Goal: Task Accomplishment & Management: Manage account settings

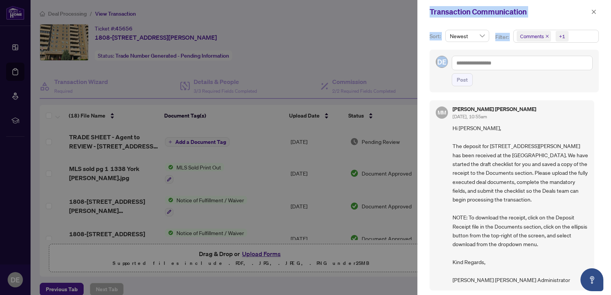
scroll to position [2, 0]
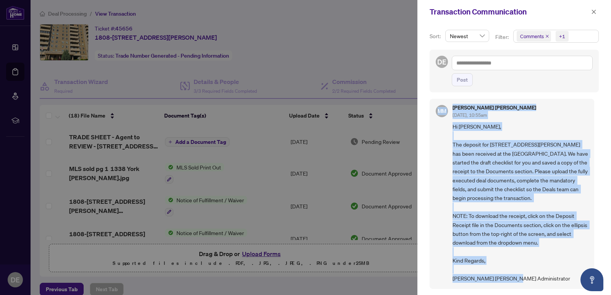
drag, startPoint x: 449, startPoint y: 111, endPoint x: 524, endPoint y: 276, distance: 181.6
click at [524, 276] on div "[PERSON_NAME] Seadat [DATE], 03:35pm Requirement Seller Lawyer Information (wit…" at bounding box center [513, 192] width 169 height 194
copy div "Lorem Ipsumd Sit/69/3515, 91:80am Consectetur Adipis Elitse Doeiusmodte (inci u…"
click at [513, 110] on div "[PERSON_NAME] Mark [DATE], 10:55am" at bounding box center [520, 112] width 136 height 14
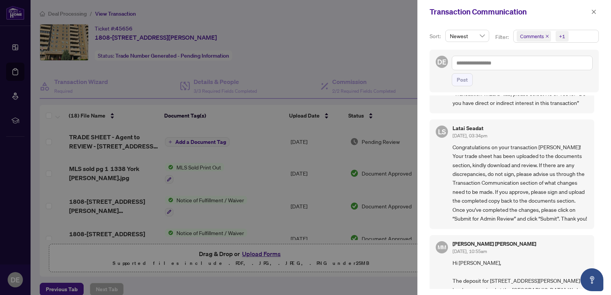
scroll to position [447, 0]
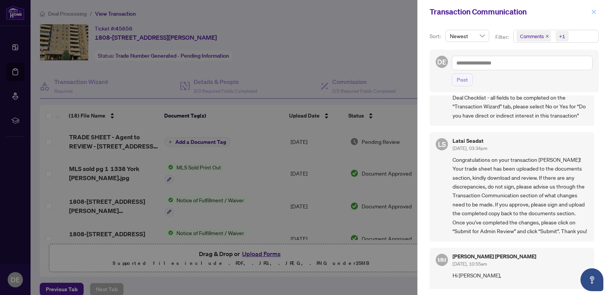
click at [595, 12] on icon "close" at bounding box center [593, 11] width 5 height 5
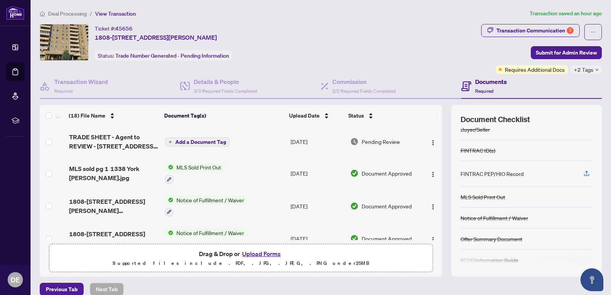
click at [477, 84] on h4 "Documents" at bounding box center [491, 81] width 32 height 9
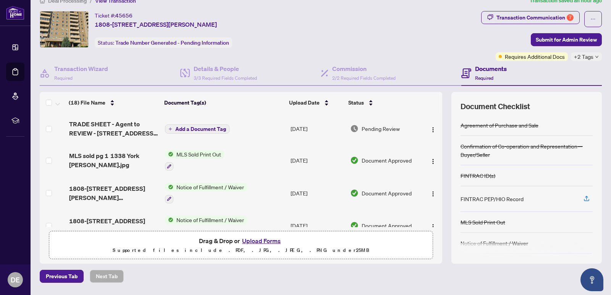
scroll to position [0, 0]
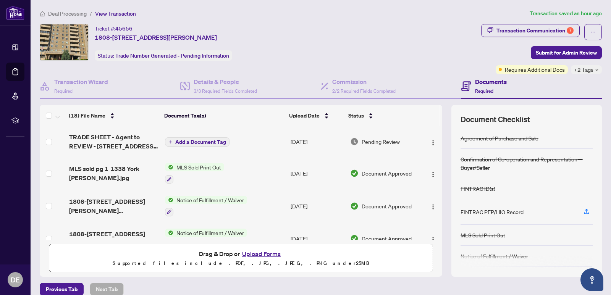
click at [461, 89] on icon at bounding box center [466, 86] width 10 height 10
click at [469, 83] on div "Documents Required" at bounding box center [483, 86] width 45 height 18
click at [499, 84] on h4 "Documents" at bounding box center [491, 81] width 32 height 9
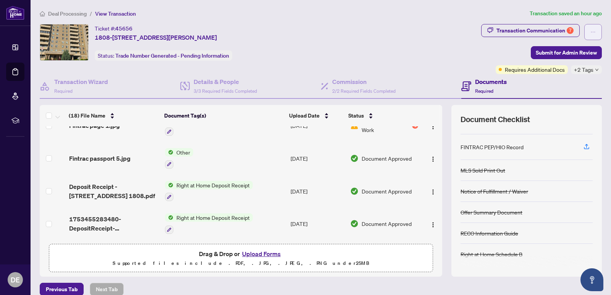
click at [584, 31] on button "button" at bounding box center [593, 32] width 18 height 16
click at [590, 30] on icon "ellipsis" at bounding box center [592, 31] width 5 height 5
click at [416, 44] on div "Ticket #: 45656 [STREET_ADDRESS][PERSON_NAME] Status: Trade Number Generated - …" at bounding box center [259, 42] width 438 height 37
click at [595, 68] on icon "down" at bounding box center [597, 70] width 4 height 4
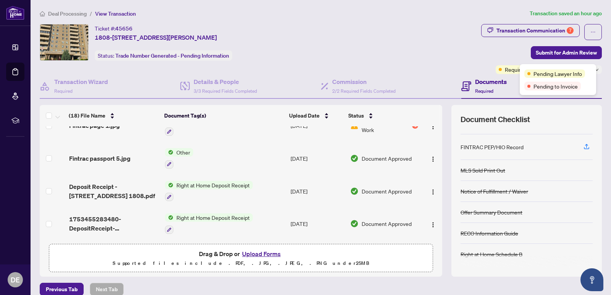
click at [590, 68] on div "Pending Lawyer Info Pending to Invoice" at bounding box center [558, 79] width 76 height 31
click at [450, 58] on div "Ticket #: 45656 [STREET_ADDRESS][PERSON_NAME] Status: Trade Number Generated - …" at bounding box center [259, 42] width 438 height 37
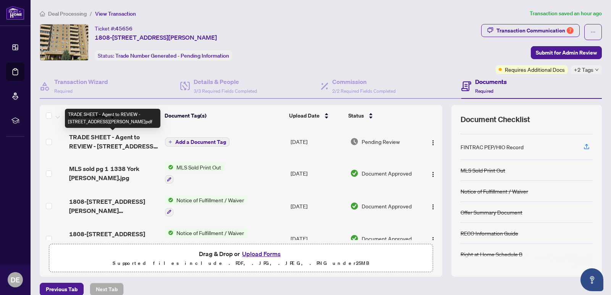
click at [111, 144] on span "TRADE SHEET - Agent to REVIEW - [STREET_ADDRESS][PERSON_NAME]pdf" at bounding box center [114, 141] width 90 height 18
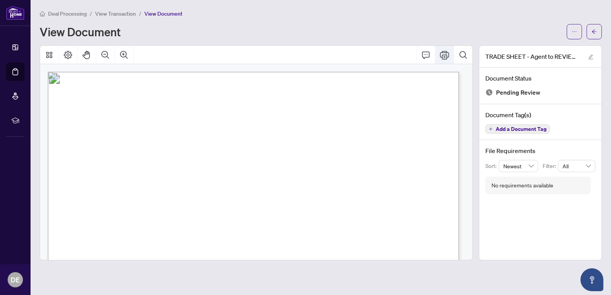
click at [447, 56] on icon "Print" at bounding box center [444, 55] width 9 height 8
click at [112, 13] on span "View Transaction" at bounding box center [115, 13] width 41 height 7
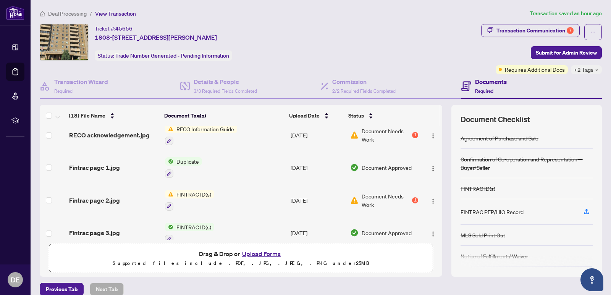
scroll to position [229, 0]
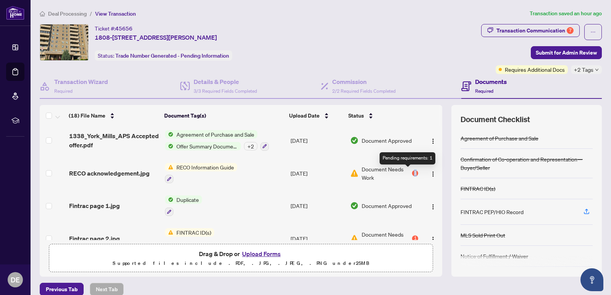
click at [412, 172] on div "1" at bounding box center [415, 173] width 6 height 6
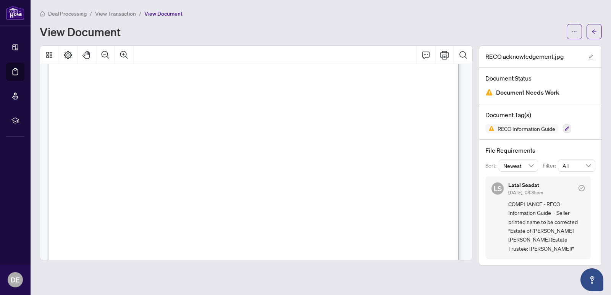
scroll to position [95, 0]
click at [121, 14] on span "View Transaction" at bounding box center [115, 13] width 41 height 7
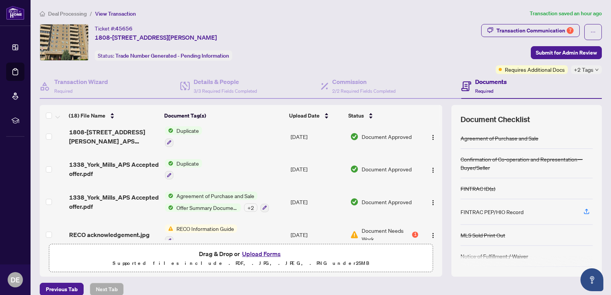
scroll to position [244, 0]
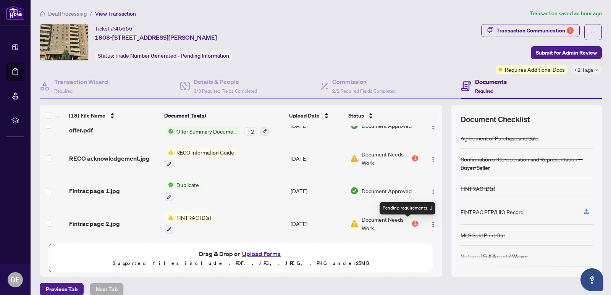
click at [412, 223] on div "1" at bounding box center [415, 224] width 6 height 6
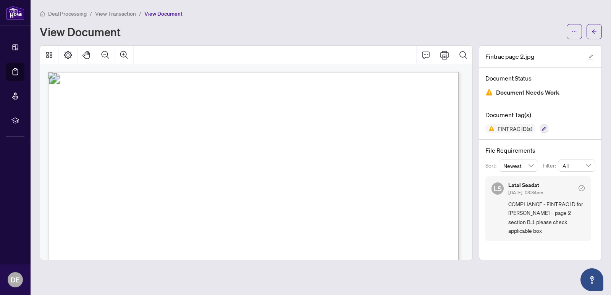
click at [120, 15] on span "View Transaction" at bounding box center [115, 13] width 41 height 7
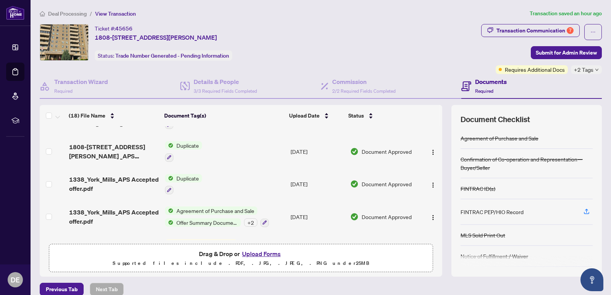
scroll to position [267, 0]
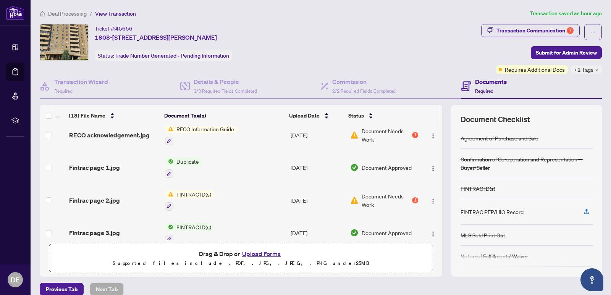
click at [379, 197] on span "Document Needs Work" at bounding box center [386, 200] width 49 height 17
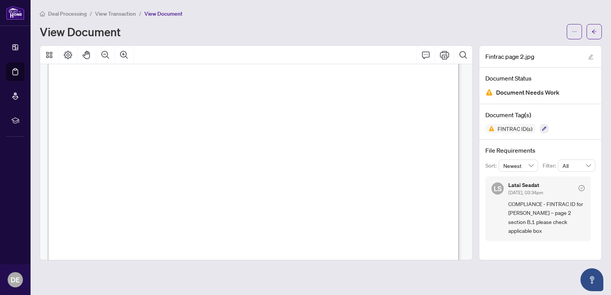
scroll to position [153, 0]
